Goal: Information Seeking & Learning: Learn about a topic

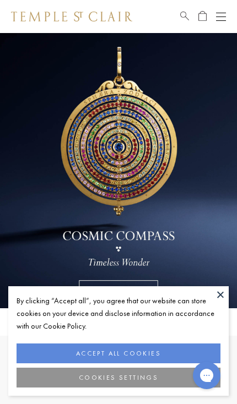
click at [222, 295] on button at bounding box center [220, 294] width 17 height 17
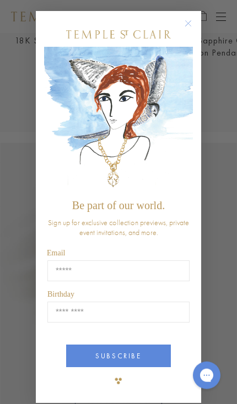
scroll to position [481, 0]
click at [194, 30] on circle "Close dialog" at bounding box center [188, 23] width 13 height 13
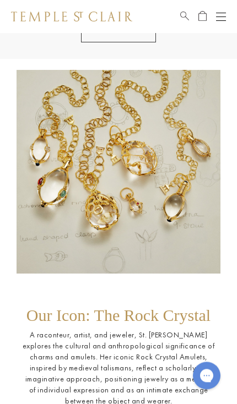
click at [222, 19] on button "Open navigation" at bounding box center [221, 16] width 10 height 13
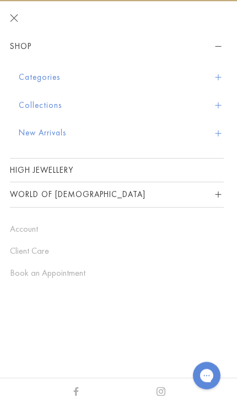
scroll to position [1142, 0]
click at [76, 108] on button "Collections" at bounding box center [121, 105] width 205 height 28
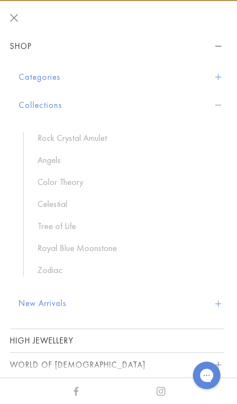
click at [103, 253] on link "Royal Blue Moonstone" at bounding box center [124, 248] width 175 height 12
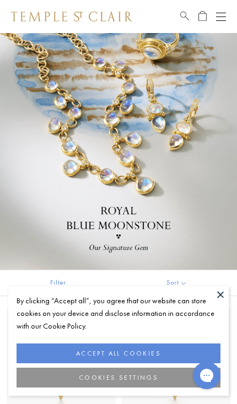
click at [221, 296] on button at bounding box center [220, 294] width 17 height 17
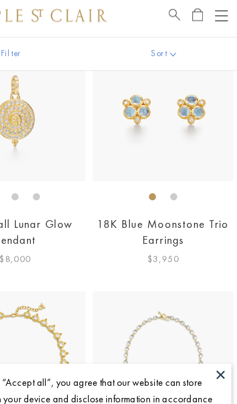
scroll to position [652, 0]
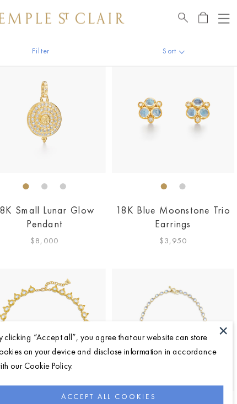
click at [171, 182] on link "18K Blue Moonstone Trio Earrings" at bounding box center [176, 194] width 102 height 24
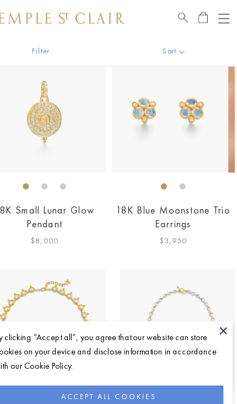
scroll to position [0, 0]
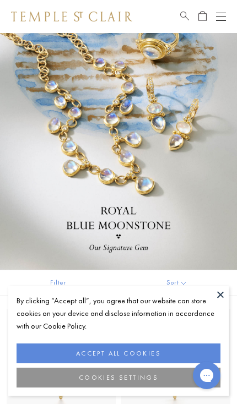
click at [224, 19] on button "Open navigation" at bounding box center [221, 16] width 10 height 13
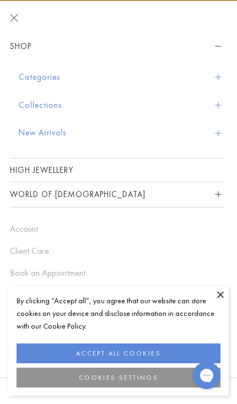
click at [219, 83] on button "Categories" at bounding box center [121, 77] width 205 height 28
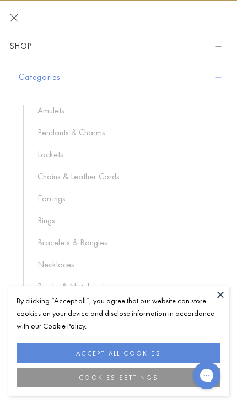
click at [55, 112] on link "Amulets" at bounding box center [124, 111] width 175 height 12
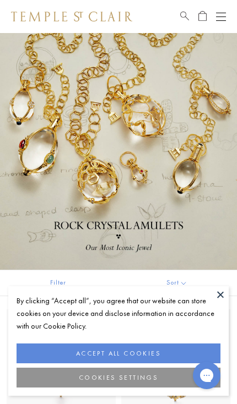
click at [227, 292] on button at bounding box center [220, 294] width 17 height 17
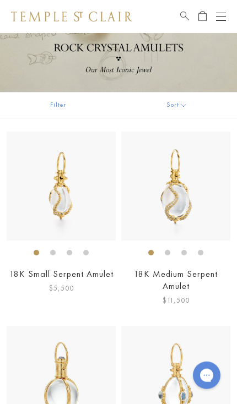
scroll to position [172, 0]
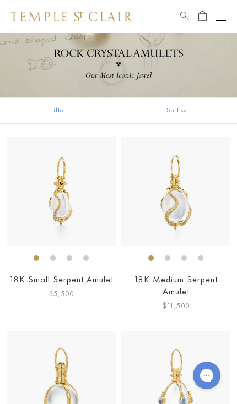
click at [179, 388] on img at bounding box center [175, 385] width 109 height 109
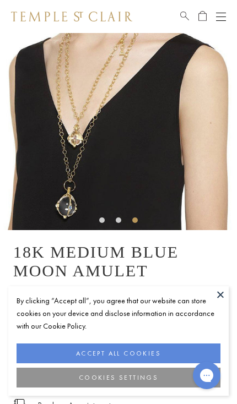
scroll to position [40, 0]
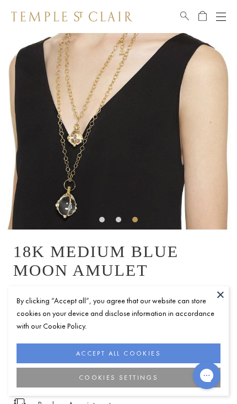
click at [119, 148] on img at bounding box center [118, 111] width 237 height 237
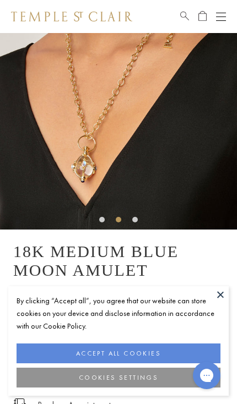
click at [222, 296] on button at bounding box center [220, 294] width 17 height 17
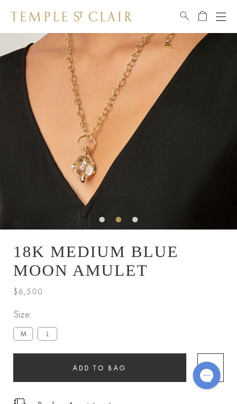
scroll to position [0, 0]
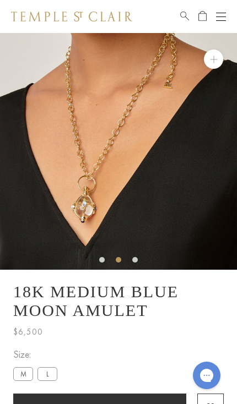
click at [223, 18] on button "Open navigation" at bounding box center [221, 16] width 10 height 13
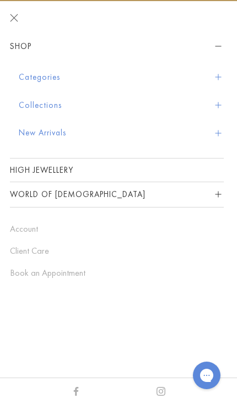
click at [64, 171] on link "High Jewellery" at bounding box center [116, 169] width 213 height 23
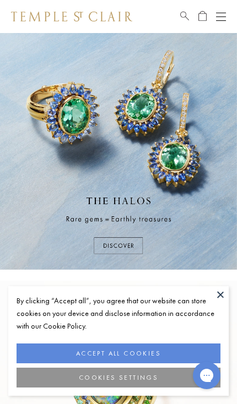
click at [219, 299] on button at bounding box center [220, 294] width 17 height 17
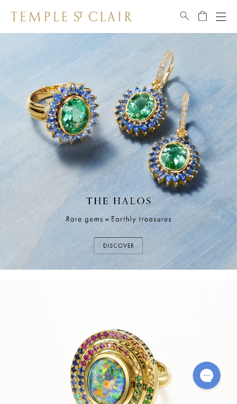
click at [224, 17] on div "Open navigation" at bounding box center [221, 17] width 10 height 1
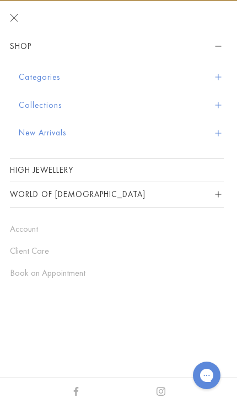
click at [211, 198] on button "World of [DEMOGRAPHIC_DATA]" at bounding box center [116, 194] width 213 height 25
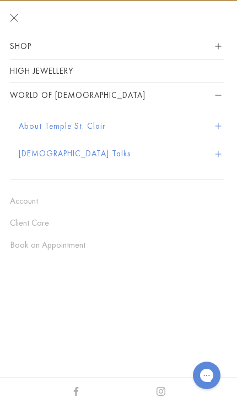
click at [108, 131] on button "About Temple St. Clair" at bounding box center [121, 126] width 205 height 28
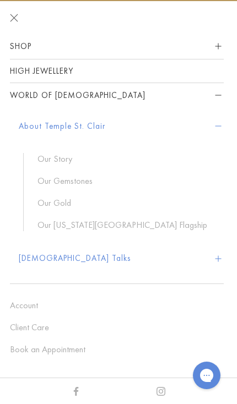
click at [72, 162] on link "Our Story" at bounding box center [124, 159] width 175 height 12
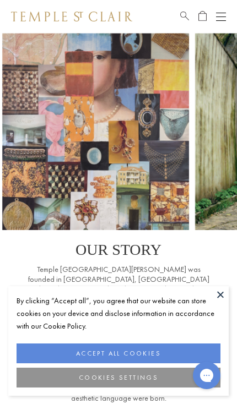
click at [222, 298] on button at bounding box center [220, 294] width 17 height 17
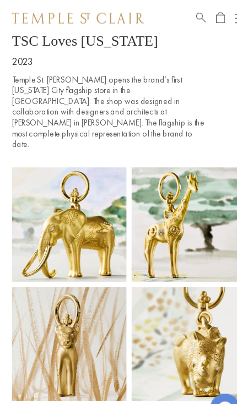
scroll to position [4945, 0]
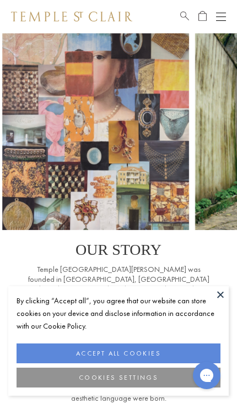
click at [224, 295] on button at bounding box center [220, 294] width 17 height 17
